Goal: Transaction & Acquisition: Register for event/course

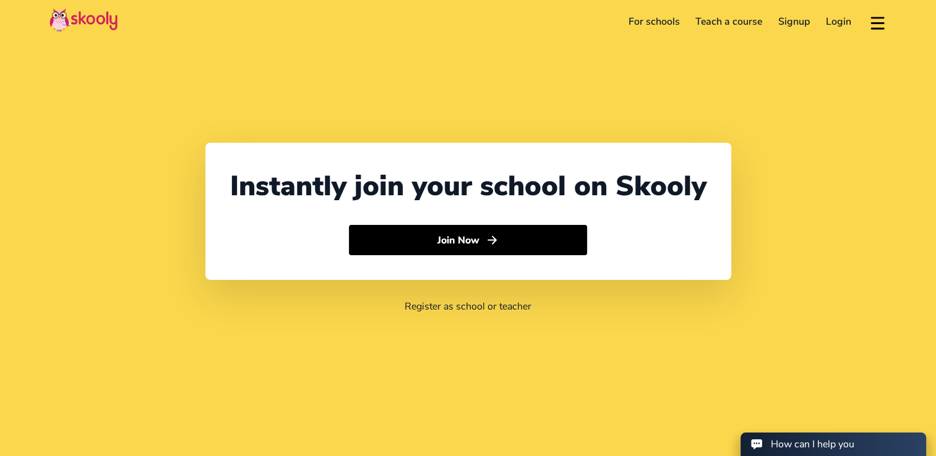
select select "1684"
select select "AmericanSamoa"
select select "Pacific/Pago_Pago"
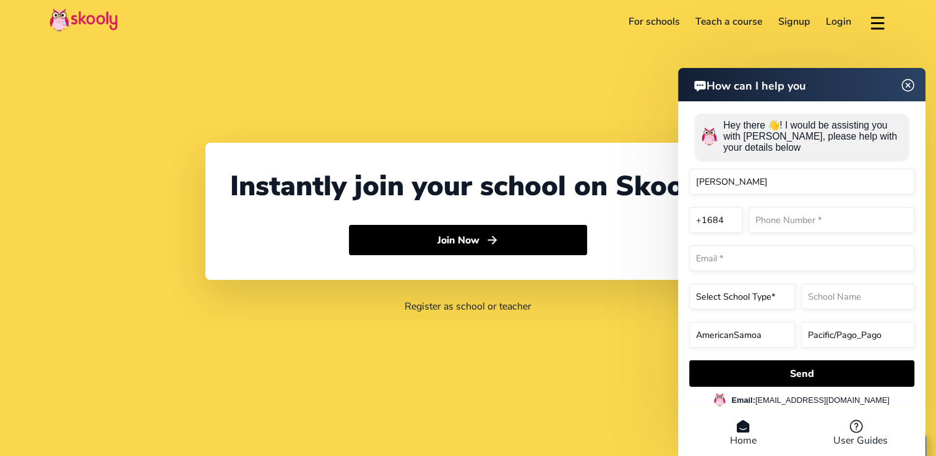
type input "Bethel Bible Univerisity"
click at [791, 224] on input "text" at bounding box center [831, 220] width 166 height 26
type input "6846990263"
select select "1"
type input "[EMAIL_ADDRESS][DOMAIN_NAME]"
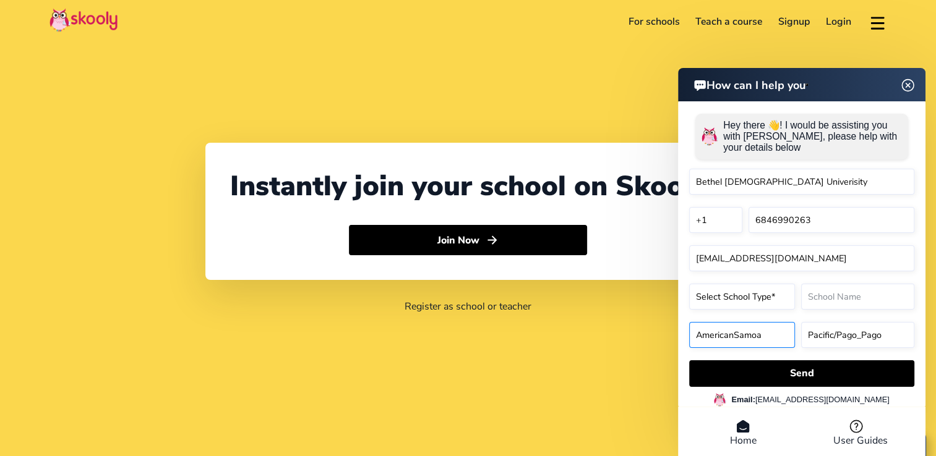
select select "AmericanSamoa"
select select "1"
select select "America/New_York"
click at [854, 299] on input "text" at bounding box center [857, 297] width 113 height 26
click at [768, 296] on select "Select School Type* Preschool Childcare K12 or primary school Academy Online sc…" at bounding box center [742, 297] width 106 height 26
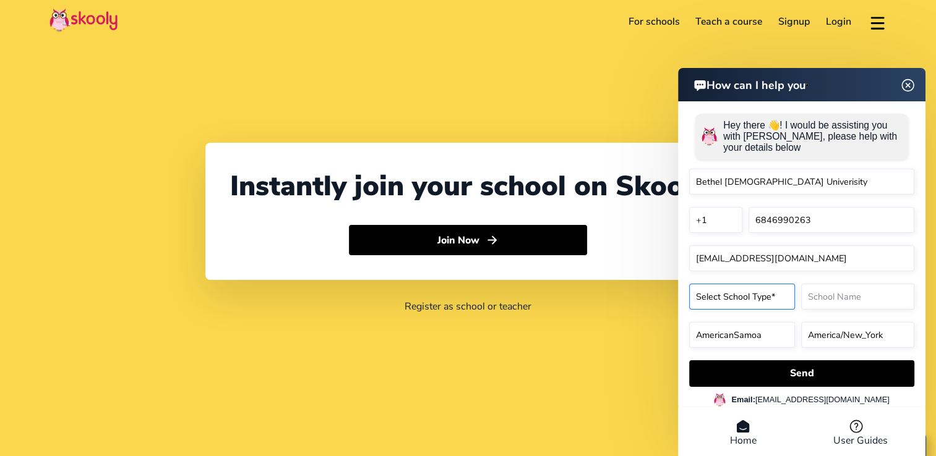
select select "Religious school"
click at [689, 286] on select "Select School Type* Preschool Childcare K12 or primary school Academy Online sc…" at bounding box center [742, 297] width 106 height 26
click at [855, 302] on input "text" at bounding box center [857, 297] width 113 height 26
type input "Bethel Bible University"
click at [823, 335] on select "America/New_York Asia/Novosibirsk Africa/Cairo Africa/Johannesburg Europe/Athen…" at bounding box center [857, 335] width 113 height 26
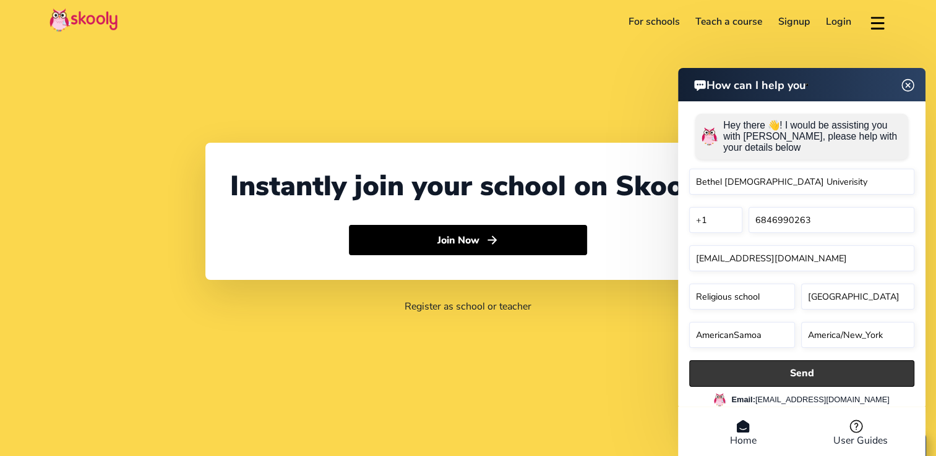
click at [825, 380] on button "Send" at bounding box center [801, 373] width 225 height 27
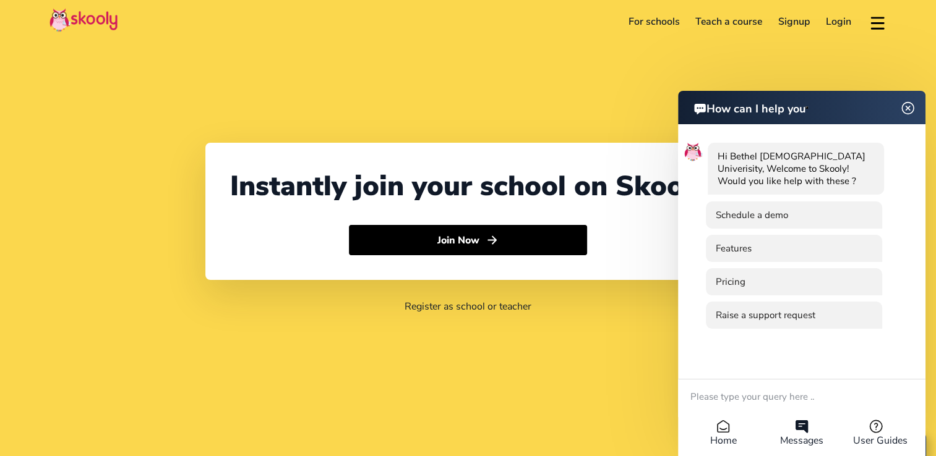
click at [905, 108] on img at bounding box center [907, 108] width 23 height 15
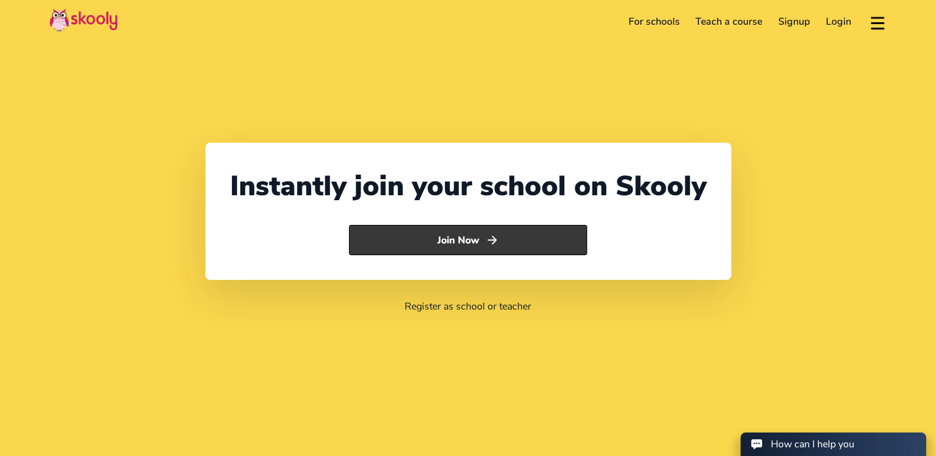
click at [470, 248] on button "Join Now" at bounding box center [468, 240] width 238 height 31
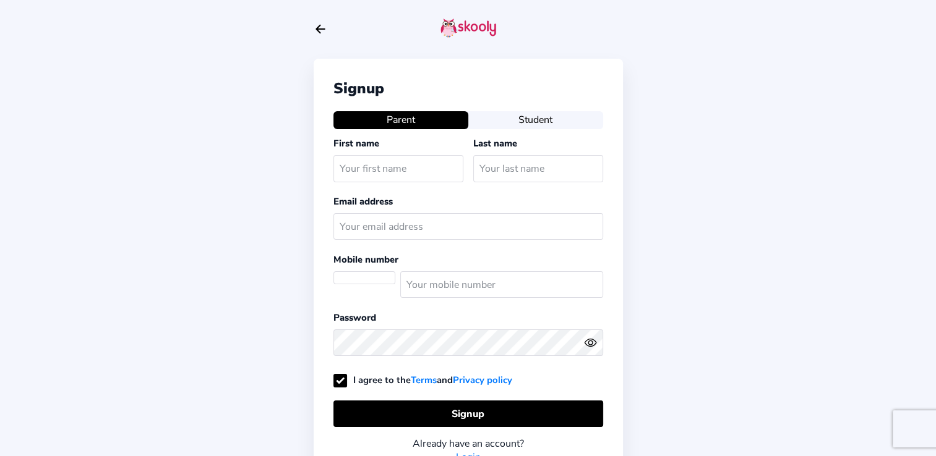
click at [406, 170] on input "text" at bounding box center [398, 168] width 130 height 27
select select "AS"
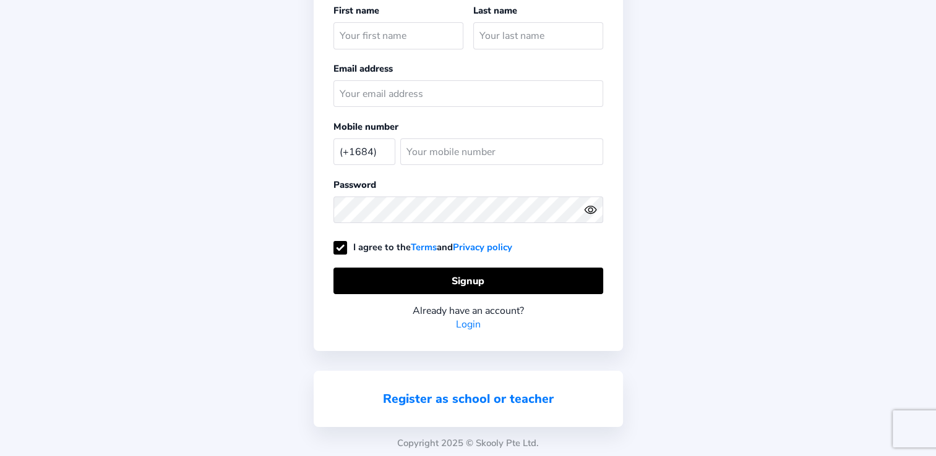
click at [528, 394] on link "Register as school or teacher" at bounding box center [468, 399] width 171 height 17
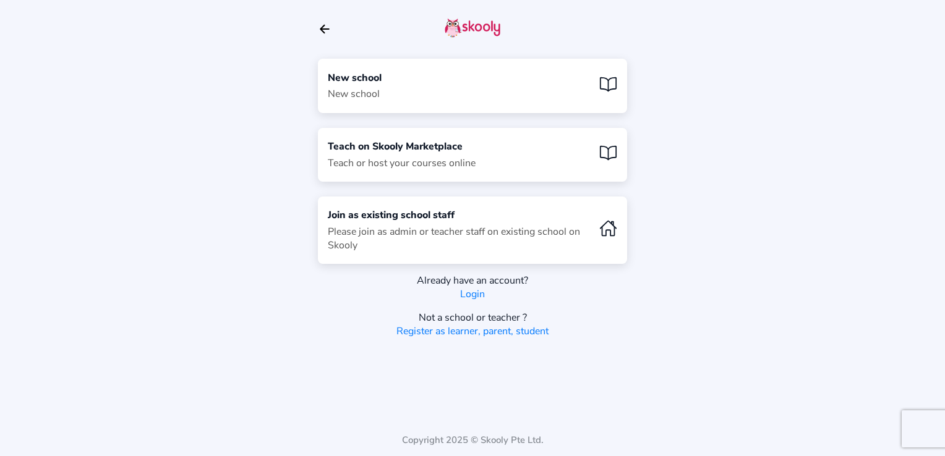
click at [465, 90] on div "New school New school" at bounding box center [472, 86] width 309 height 54
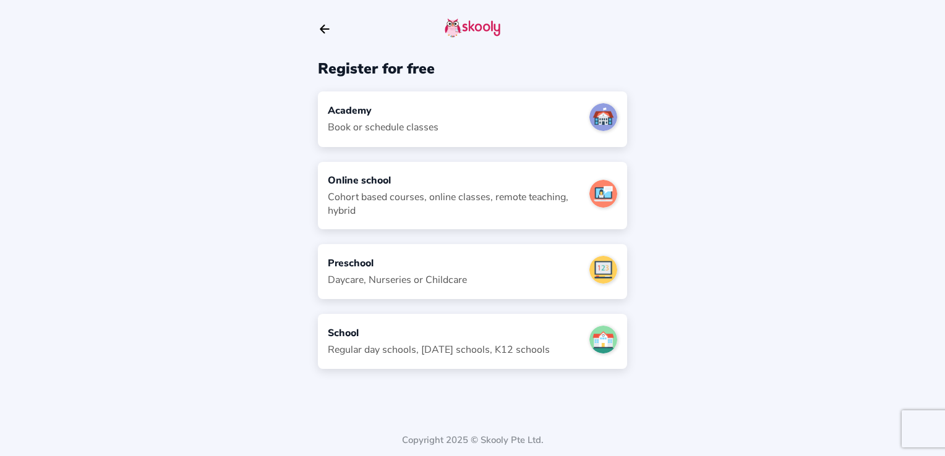
click at [447, 114] on div "Academy Book or schedule classes" at bounding box center [472, 119] width 309 height 55
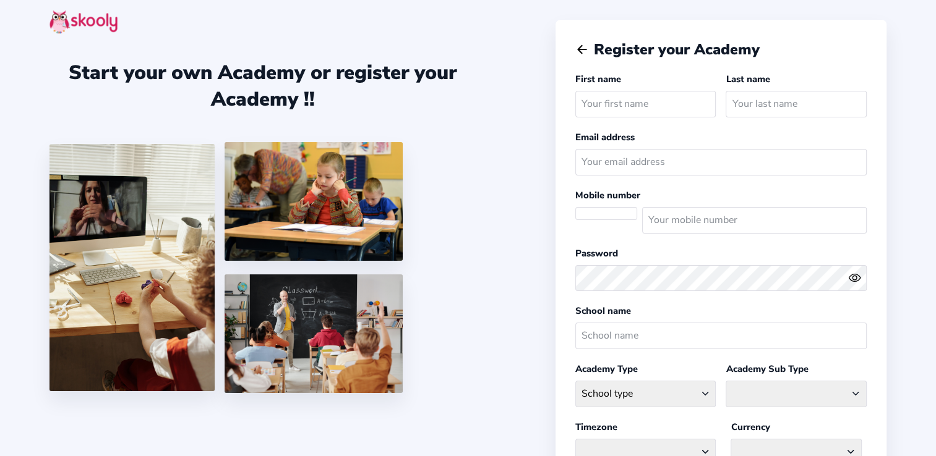
select select
select select "Pacific/Pago_Pago"
select select "USD د$"
select select "AS"
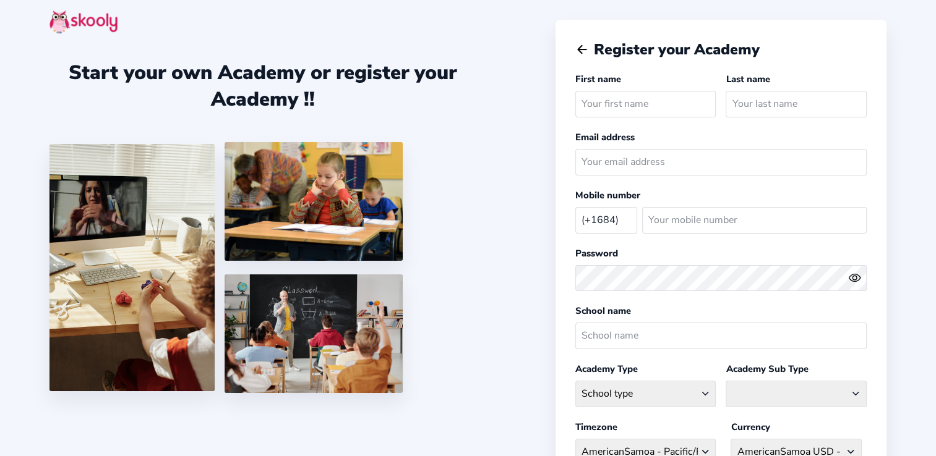
click at [593, 101] on input "text" at bounding box center [645, 104] width 141 height 27
type input "Bethel Bible"
type input "Univerisity"
type input "bbu@fsfgpci.org"
select select "CA"
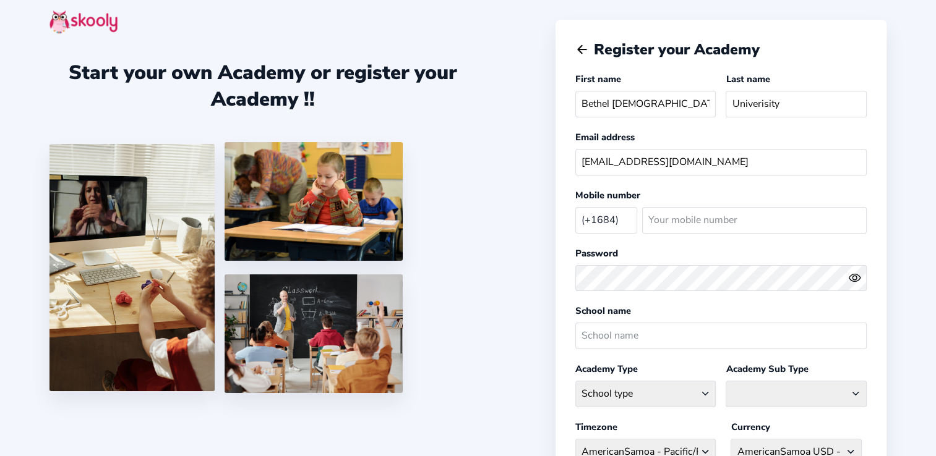
type input "6846990263"
select select "America/New_York"
select select "CAD $"
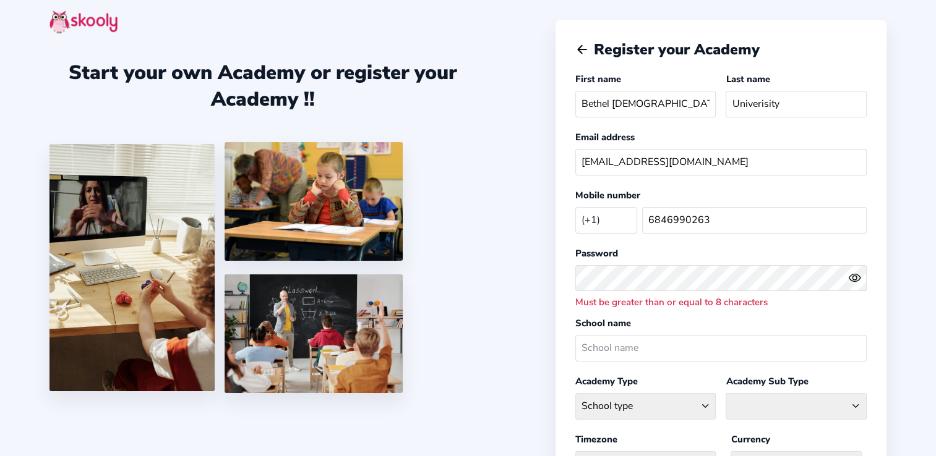
click at [856, 275] on icon "Eye" at bounding box center [854, 277] width 13 height 13
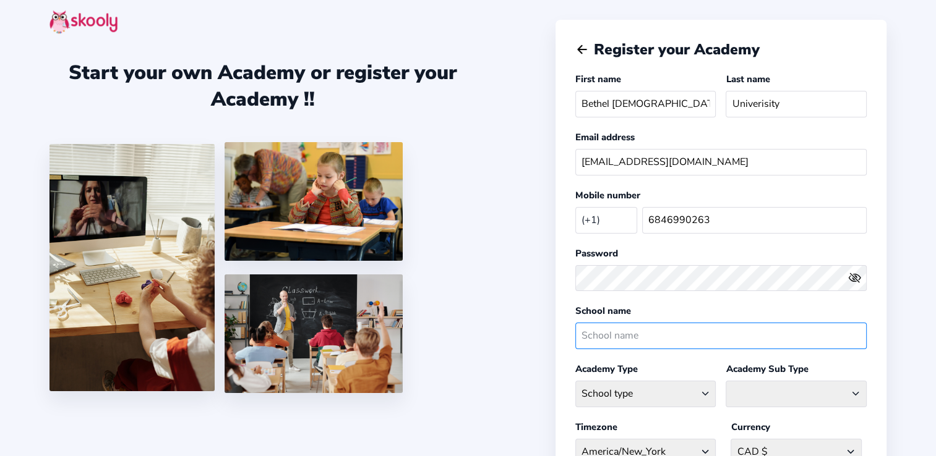
click at [727, 340] on input "text" at bounding box center [720, 336] width 291 height 27
type input "[GEOGRAPHIC_DATA]"
select select
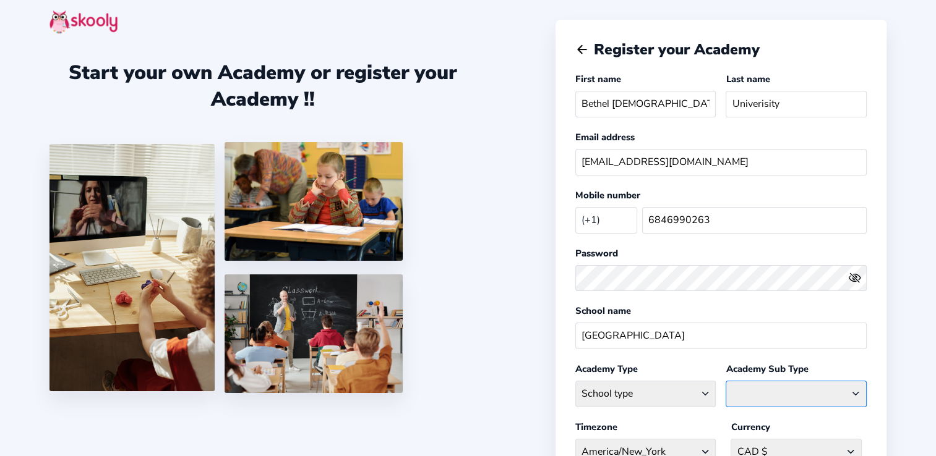
select select
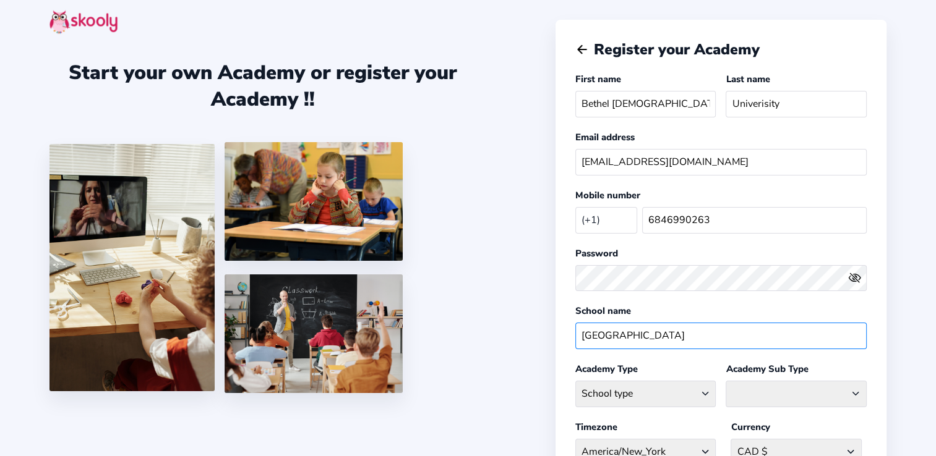
scroll to position [211, 0]
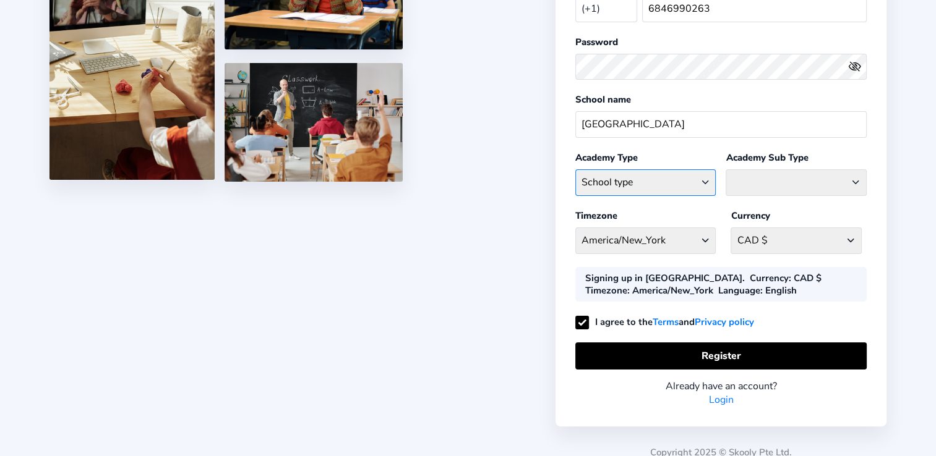
click at [644, 176] on select "School type Academic Afterschool Arts Dance Homeschool Language Martial Arts Mu…" at bounding box center [645, 182] width 141 height 27
select select "GA"
click at [575, 169] on select "School type Academic Afterschool Arts Dance Homeschool Language Martial Arts Mu…" at bounding box center [645, 182] width 141 height 27
select select
click at [760, 177] on select "Coaching Classes Enrichment Centre General Academy Kumaon Centre Math Centre Ro…" at bounding box center [795, 182] width 141 height 27
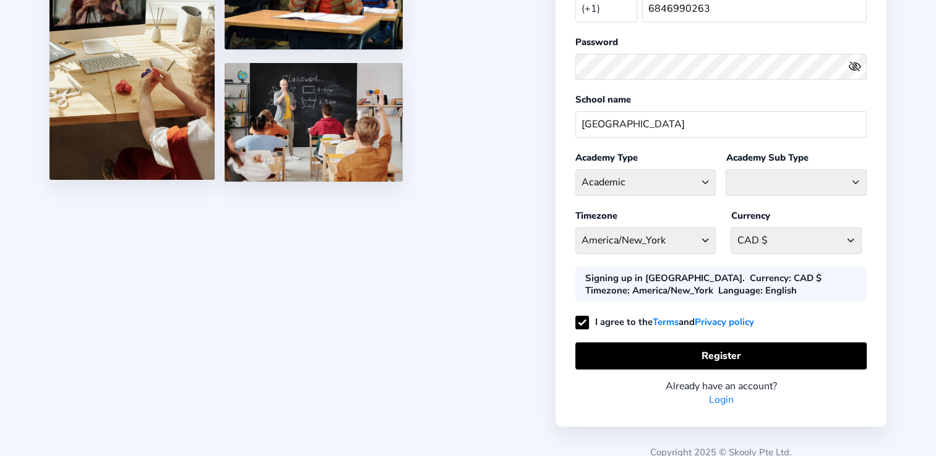
click at [436, 291] on div "Start your own Academy or register your Academy !! Register your Academy First …" at bounding box center [468, 129] width 936 height 680
click at [826, 236] on select "CAD $ Afghanistan AFN - ؋. Albania ALL - L Algeria DZD - دج AmericanSamoa USD -…" at bounding box center [795, 241] width 131 height 27
select select "USD $"
click at [730, 228] on select "CAD $ Afghanistan AFN - ؋. Albania ALL - L Algeria DZD - دج AmericanSamoa USD -…" at bounding box center [795, 241] width 131 height 27
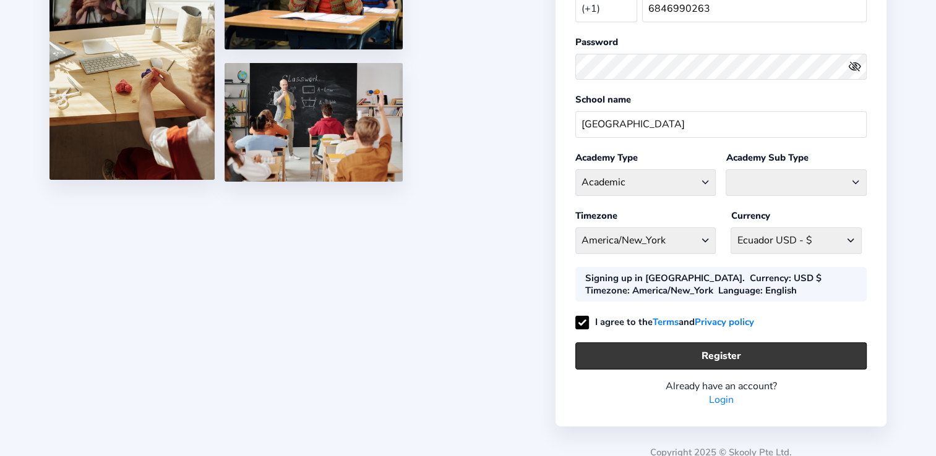
click at [624, 350] on button "Register" at bounding box center [720, 356] width 291 height 27
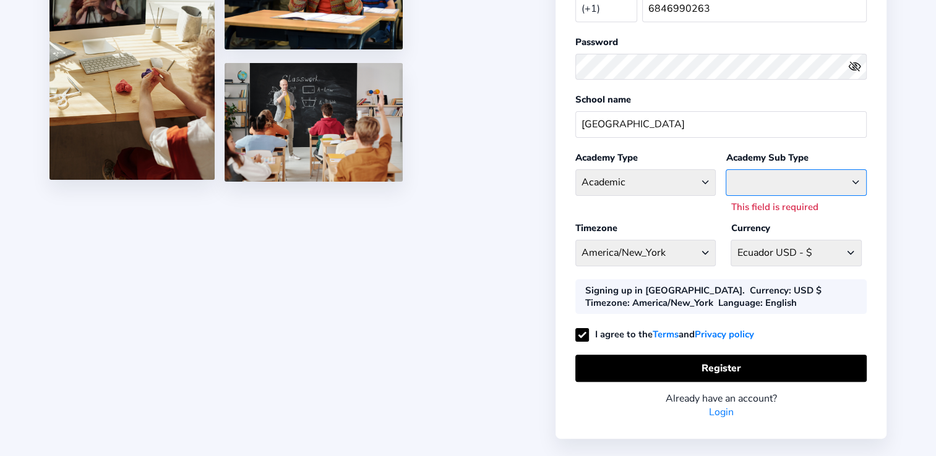
click at [790, 177] on select "Coaching Classes Enrichment Centre General Academy Kumaon Centre Math Centre Ro…" at bounding box center [795, 182] width 141 height 27
select select "G"
click at [725, 169] on select "Coaching Classes Enrichment Centre General Academy Kumaon Centre Math Centre Ro…" at bounding box center [795, 182] width 141 height 27
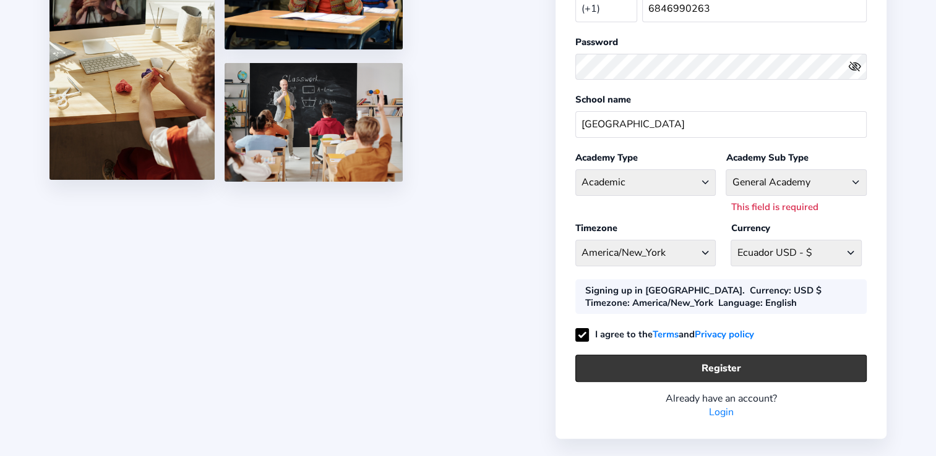
click at [770, 361] on button "Register" at bounding box center [720, 368] width 291 height 27
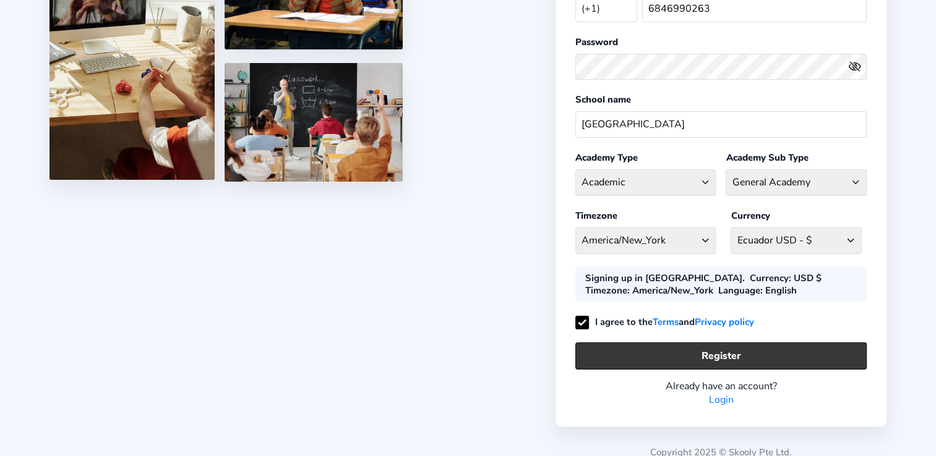
select select "CAD"
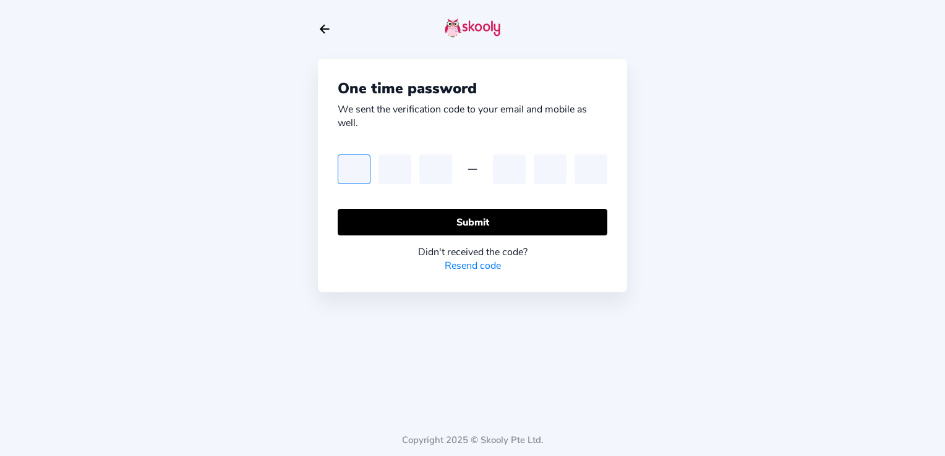
type input "4"
type input "7"
type input "3"
type input "4"
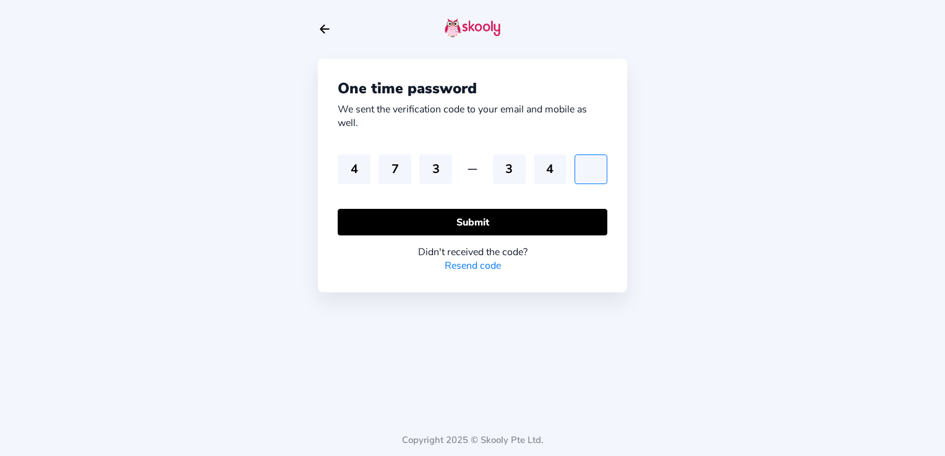
type input "1"
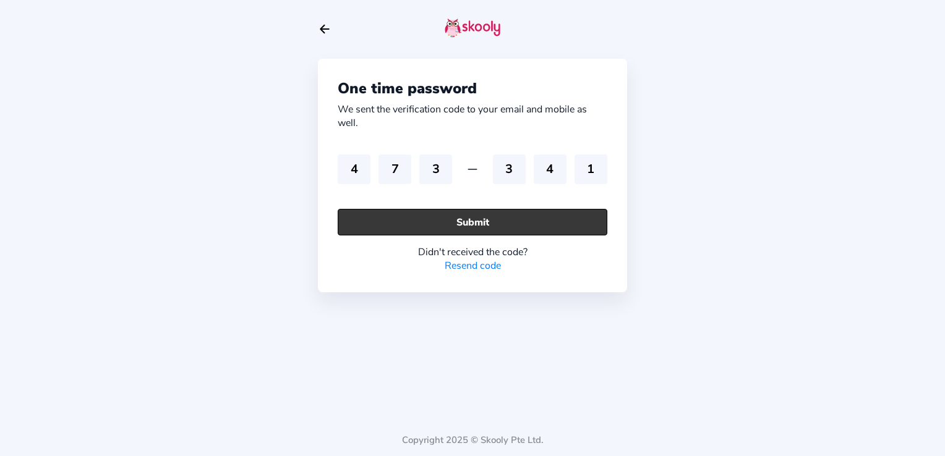
click at [545, 214] on button "Submit" at bounding box center [473, 222] width 270 height 27
click at [466, 220] on button "Submit" at bounding box center [473, 222] width 270 height 27
click at [466, 219] on button "Submit" at bounding box center [473, 222] width 270 height 27
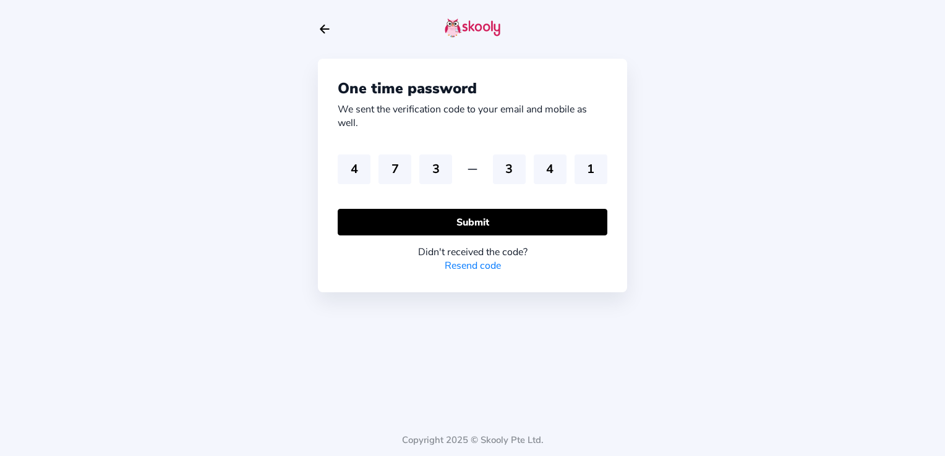
click at [458, 263] on link "Resend code" at bounding box center [473, 266] width 56 height 14
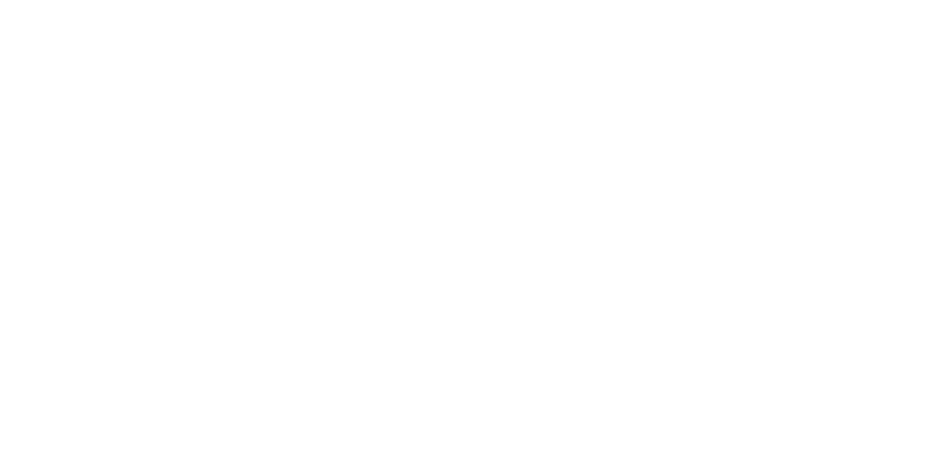
select select "Religious school"
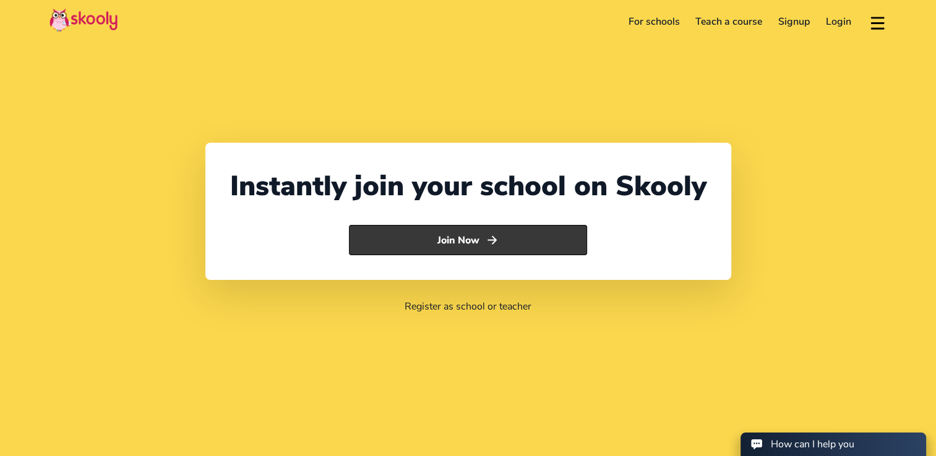
select select "1684"
select select "AmericanSamoa"
select select "Pacific/Pago_Pago"
click at [413, 242] on button "Join Now" at bounding box center [468, 240] width 238 height 31
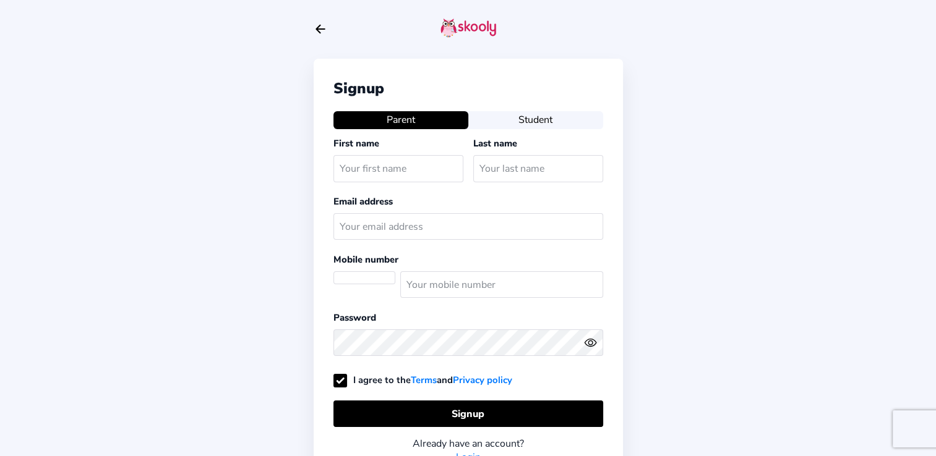
select select "AS"
click at [409, 163] on input "text" at bounding box center [398, 168] width 130 height 27
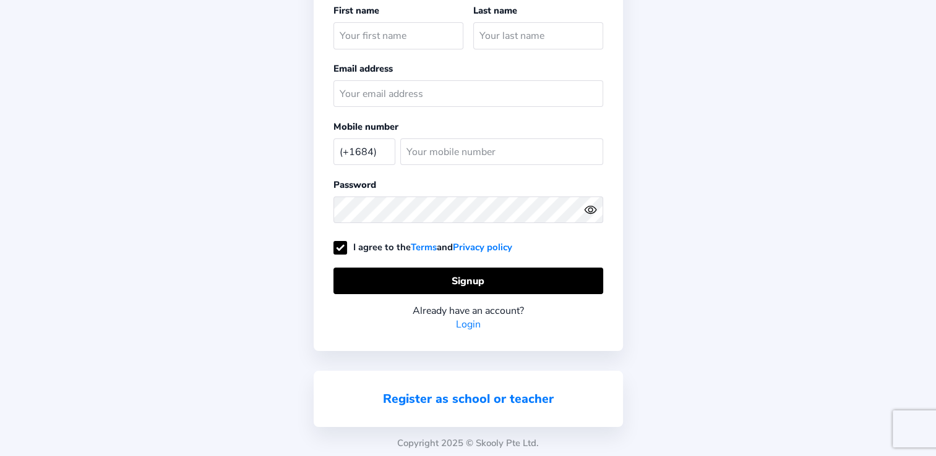
click at [462, 399] on link "Register as school or teacher" at bounding box center [468, 399] width 171 height 17
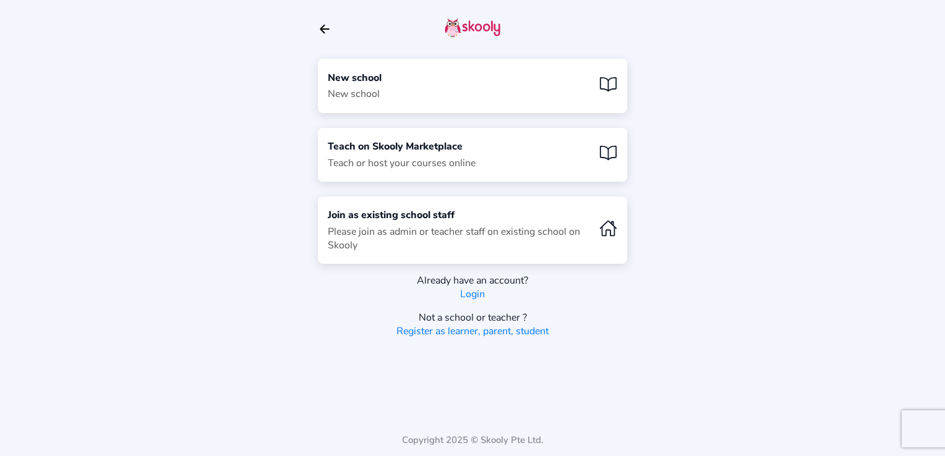
click at [443, 87] on div "New school New school" at bounding box center [472, 86] width 309 height 54
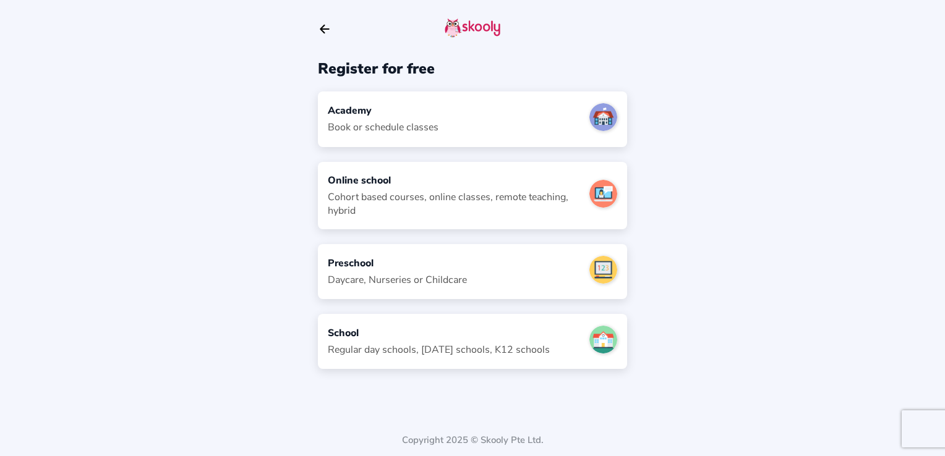
click at [485, 121] on div "Academy Book or schedule classes" at bounding box center [472, 119] width 309 height 55
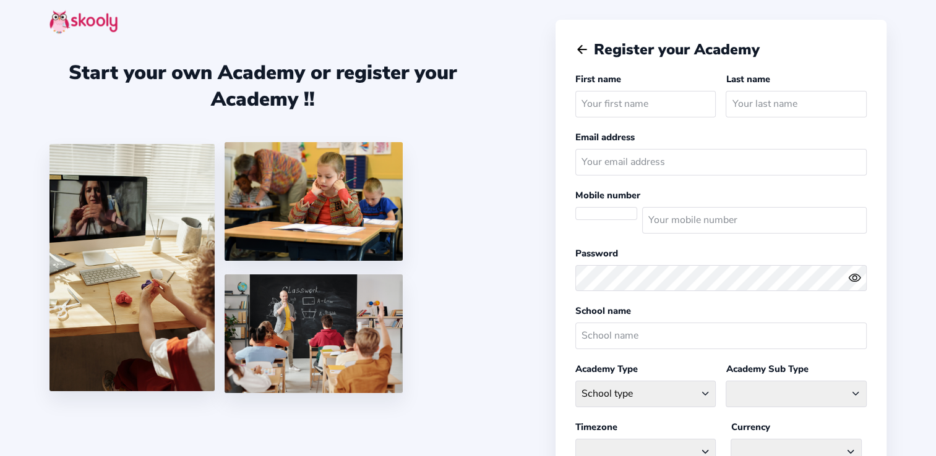
select select
select select "Pacific/Pago_Pago"
select select "USD د$"
select select "AS"
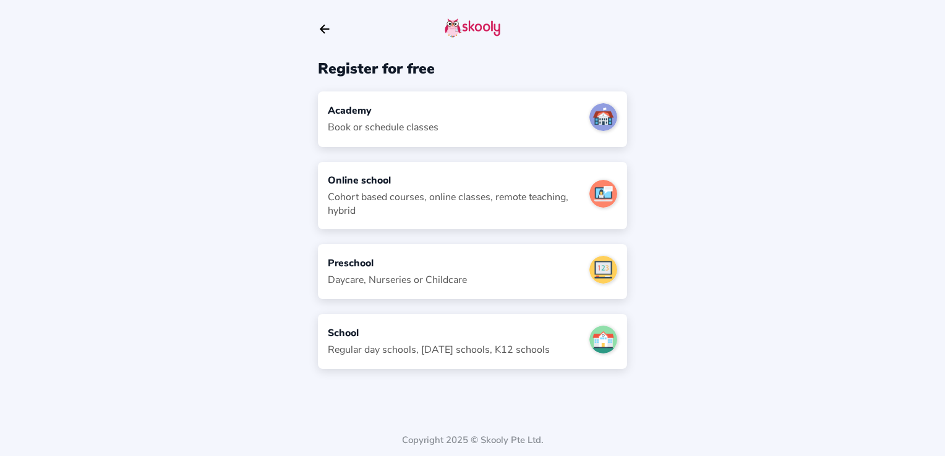
click at [437, 345] on div "Regular day schools, sunday schools, K12 schools" at bounding box center [439, 350] width 222 height 14
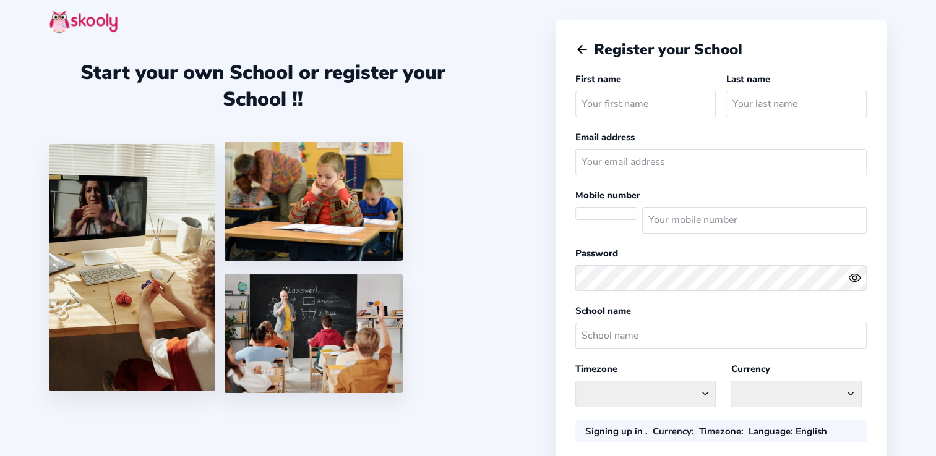
select select
select select "Pacific/Pago_Pago"
select select "USD د$"
select select "AS"
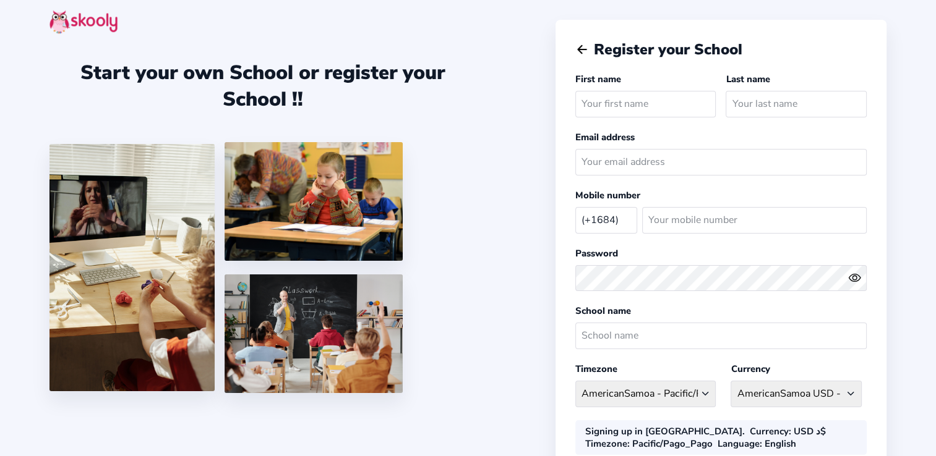
click at [618, 104] on input "text" at bounding box center [645, 104] width 141 height 27
type input "Bethel [DEMOGRAPHIC_DATA]"
type input "Univerisity"
type input "[EMAIL_ADDRESS][DOMAIN_NAME]"
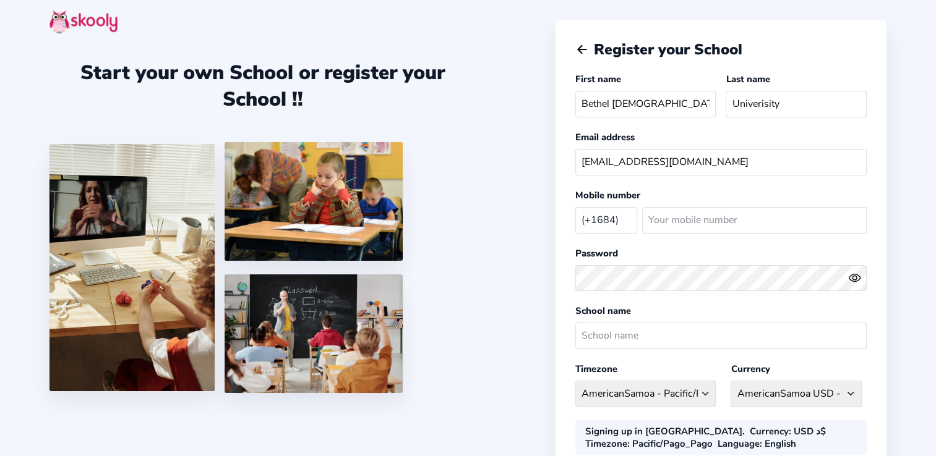
select select "CA"
type input "6846990263"
select select "Pacific/Pago_Pago"
select select "USD د$"
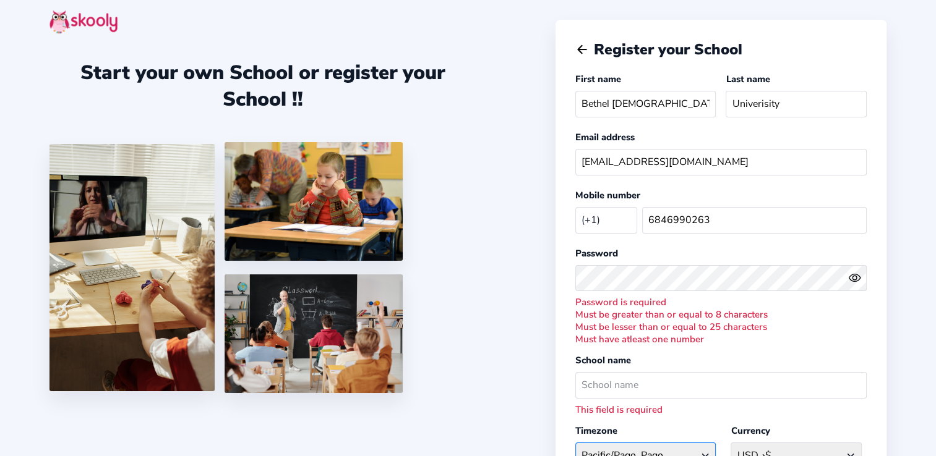
select select "Pacific/Pago_Pago"
select select "USD د$"
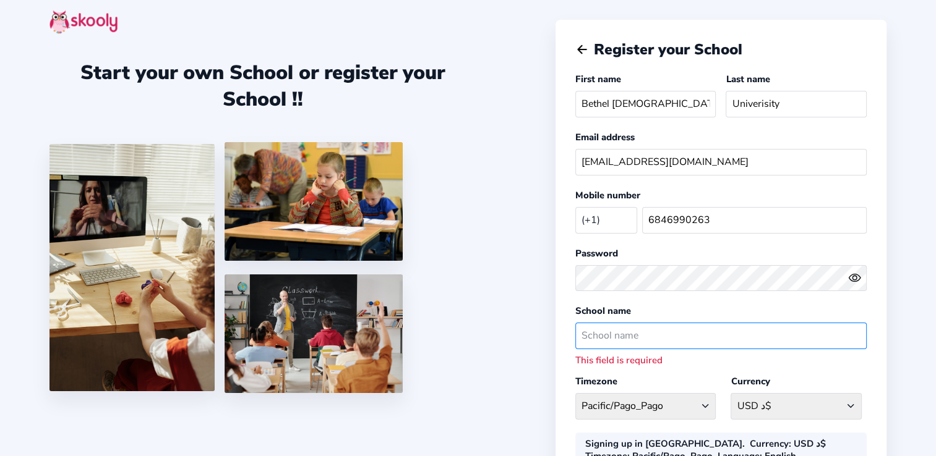
type input "b"
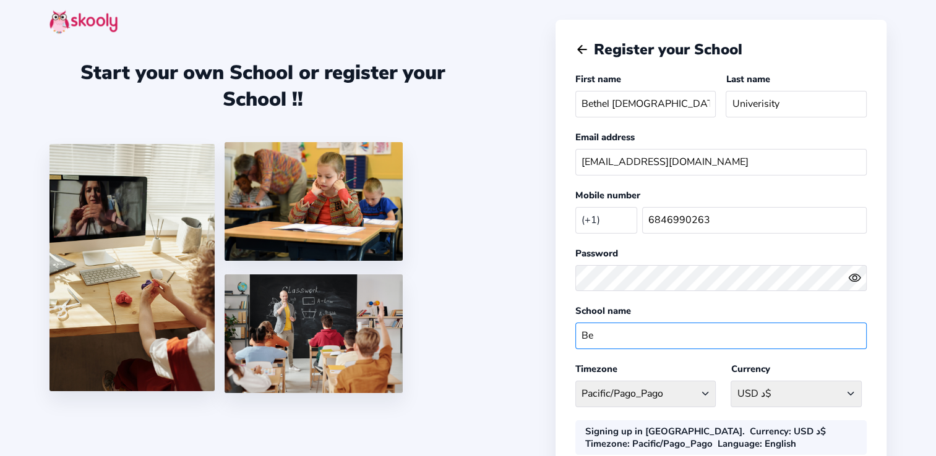
type input "[GEOGRAPHIC_DATA]"
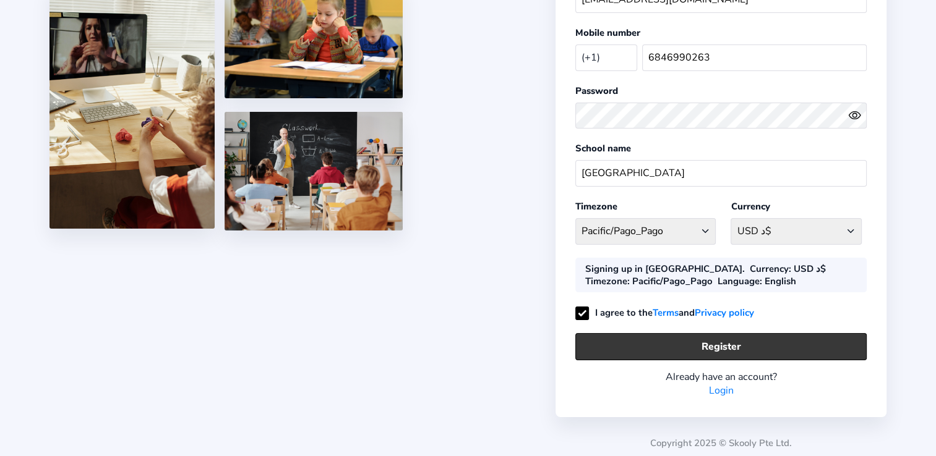
click at [717, 347] on button "Register" at bounding box center [720, 346] width 291 height 27
select select "CAD"
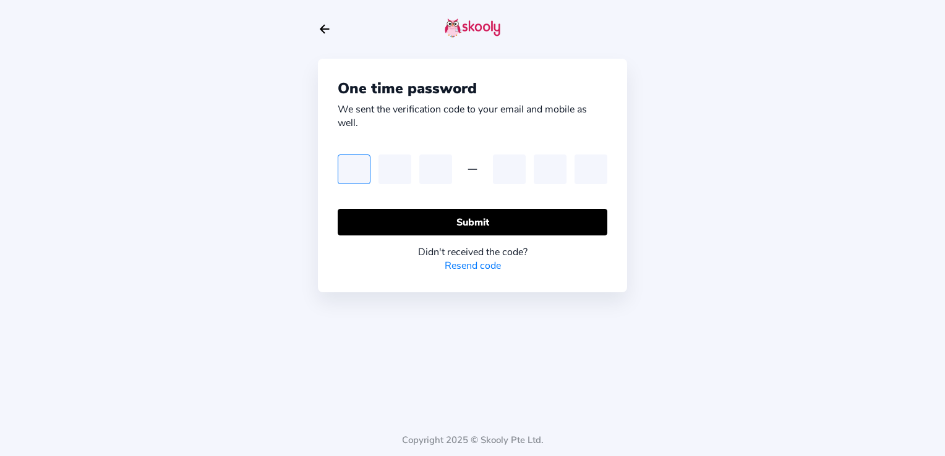
type input "3"
type input "5"
type input "7"
type input "2"
type input "8"
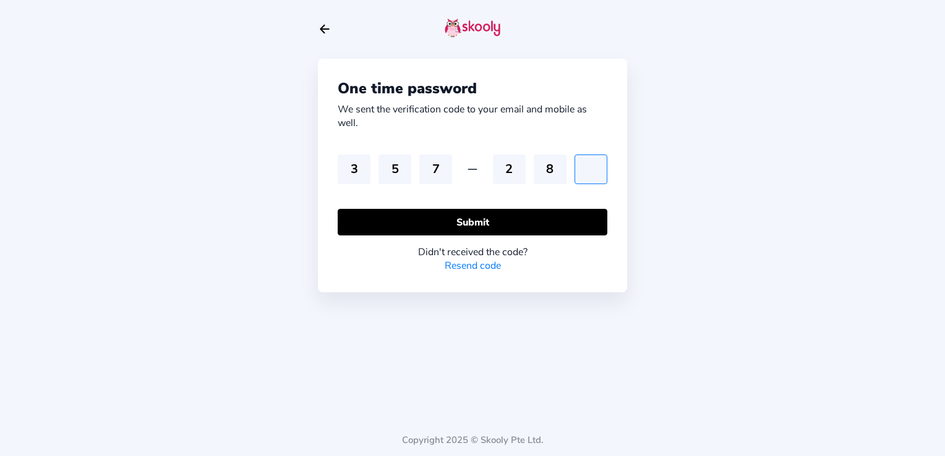
type input "7"
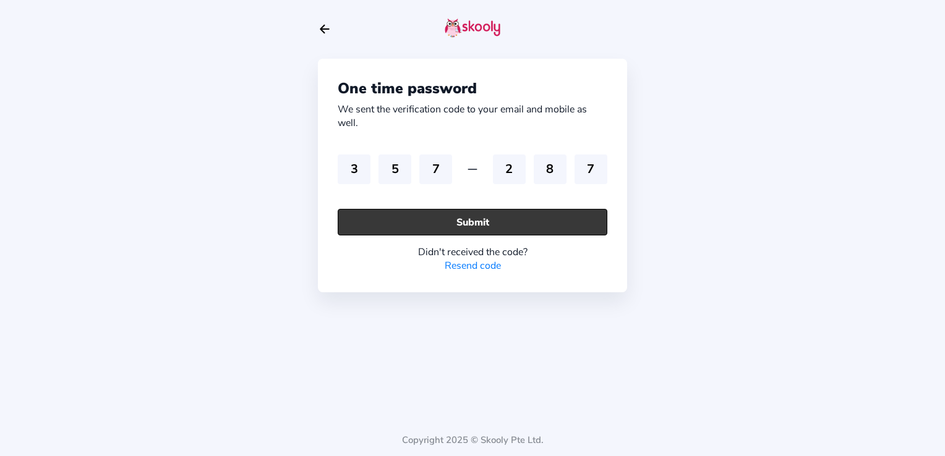
click at [473, 222] on button "Submit" at bounding box center [473, 222] width 270 height 27
